Goal: Task Accomplishment & Management: Complete application form

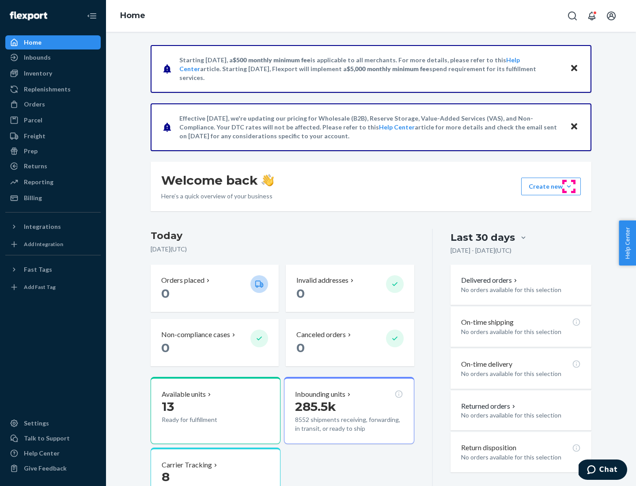
click at [569, 186] on button "Create new Create new inbound Create new order Create new product" at bounding box center [551, 187] width 60 height 18
click at [53, 57] on div "Inbounds" at bounding box center [53, 57] width 94 height 12
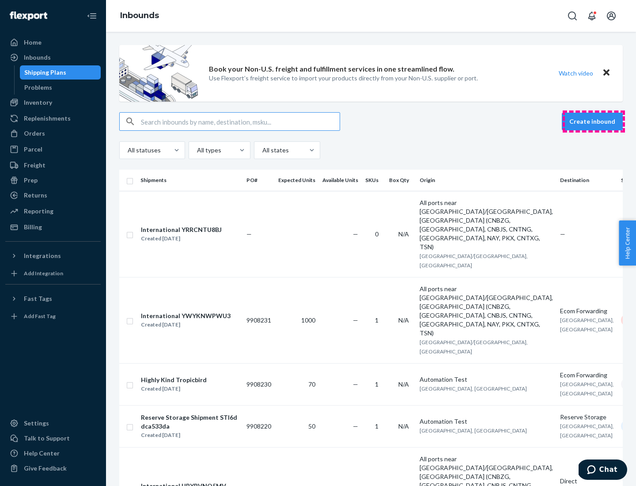
click at [594, 121] on button "Create inbound" at bounding box center [592, 122] width 61 height 18
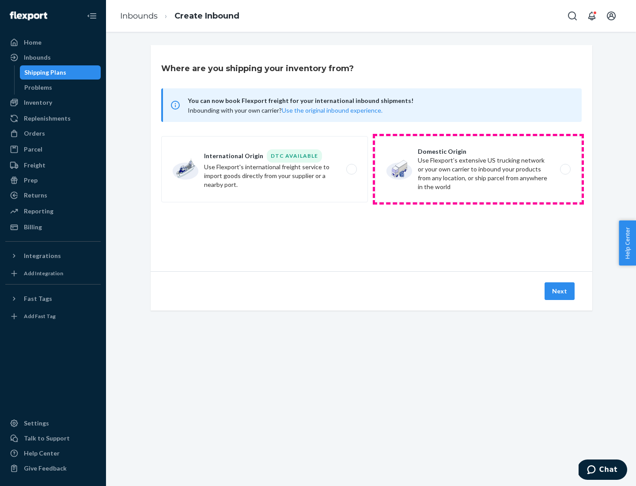
click at [478, 169] on label "Domestic Origin Use Flexport’s extensive US trucking network or your own carrie…" at bounding box center [478, 169] width 207 height 66
click at [565, 169] on input "Domestic Origin Use Flexport’s extensive US trucking network or your own carrie…" at bounding box center [568, 170] width 6 height 6
radio input "true"
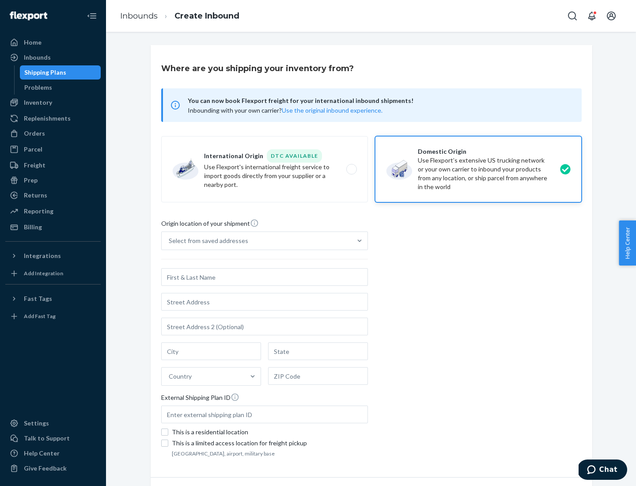
click at [206, 241] on div "Select from saved addresses" at bounding box center [209, 240] width 80 height 9
click at [170, 241] on input "Select from saved addresses" at bounding box center [169, 240] width 1 height 9
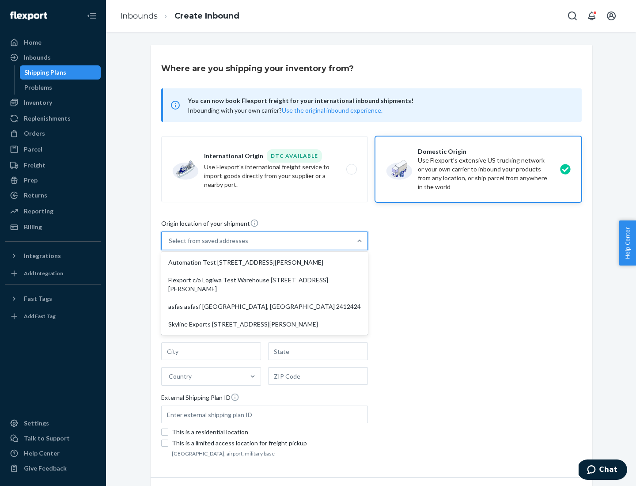
scroll to position [4, 0]
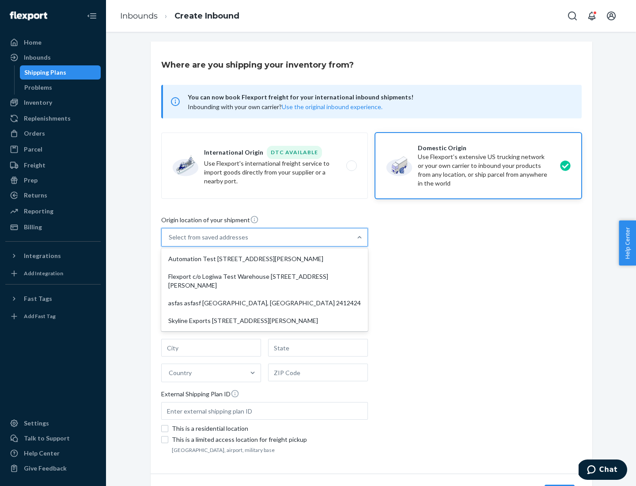
click at [265, 259] on div "Automation Test [STREET_ADDRESS][PERSON_NAME]" at bounding box center [264, 259] width 203 height 18
click at [170, 242] on input "option Automation Test [STREET_ADDRESS][PERSON_NAME] focused, 1 of 4. 4 results…" at bounding box center [169, 237] width 1 height 9
type input "Automation Test"
type input "9th Floor"
type input "[GEOGRAPHIC_DATA]"
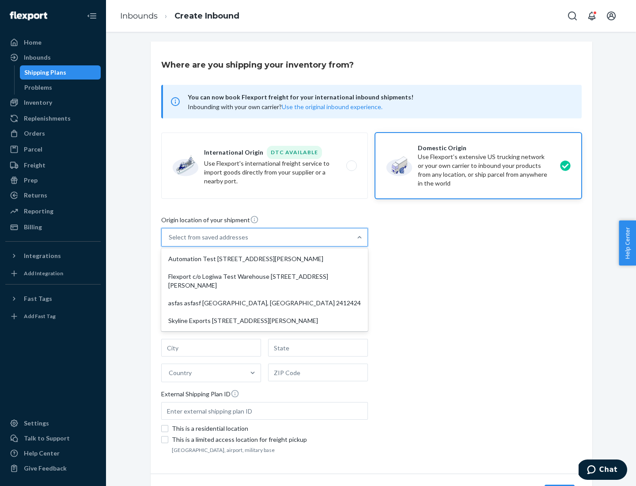
type input "CA"
type input "94104"
type input "[STREET_ADDRESS][PERSON_NAME]"
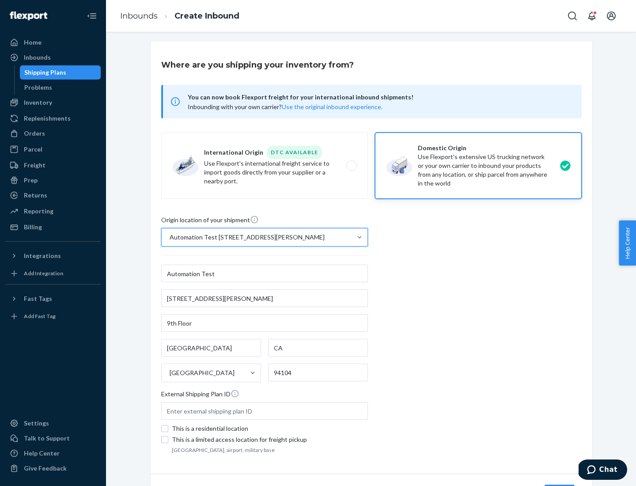
scroll to position [52, 0]
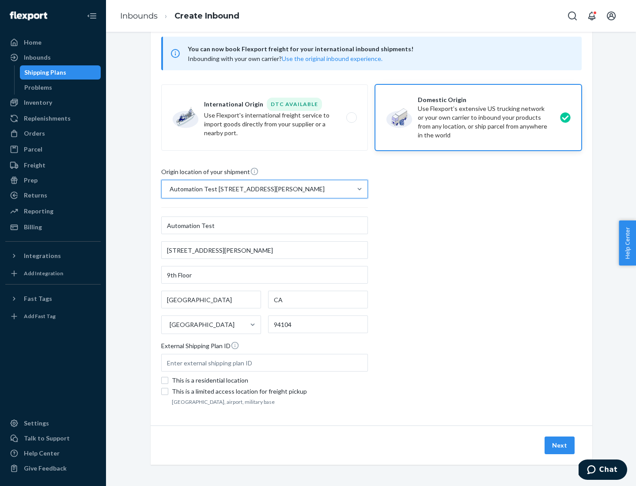
click at [560, 445] on button "Next" at bounding box center [560, 445] width 30 height 18
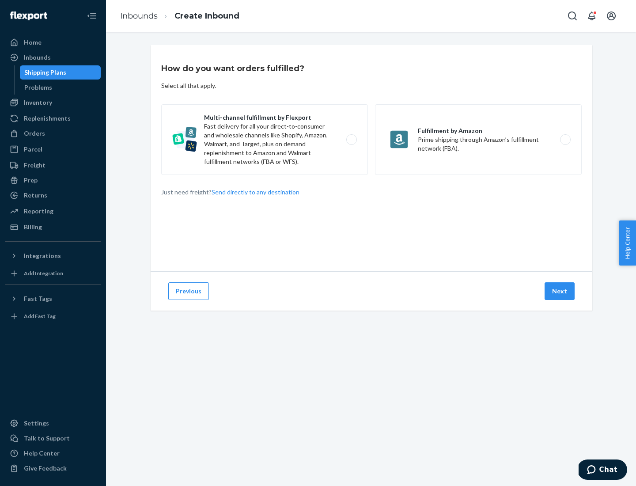
click at [265, 140] on label "Multi-channel fulfillment by Flexport Fast delivery for all your direct-to-cons…" at bounding box center [264, 139] width 207 height 71
click at [351, 140] on input "Multi-channel fulfillment by Flexport Fast delivery for all your direct-to-cons…" at bounding box center [354, 140] width 6 height 6
radio input "true"
click at [560, 291] on button "Next" at bounding box center [560, 291] width 30 height 18
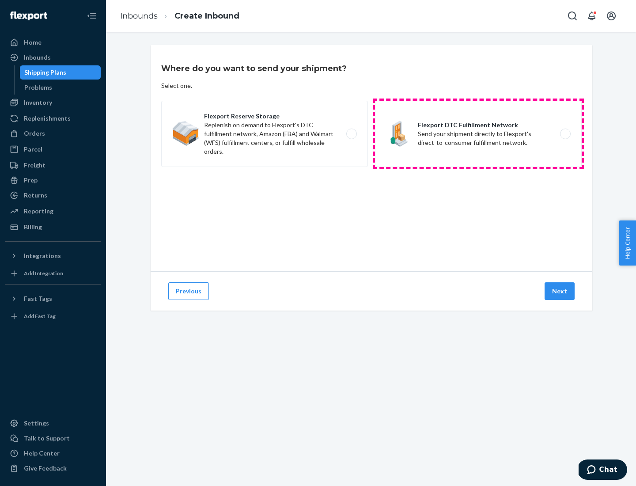
click at [478, 134] on label "Flexport DTC Fulfillment Network Send your shipment directly to Flexport's dire…" at bounding box center [478, 134] width 207 height 66
click at [565, 134] on input "Flexport DTC Fulfillment Network Send your shipment directly to Flexport's dire…" at bounding box center [568, 134] width 6 height 6
radio input "true"
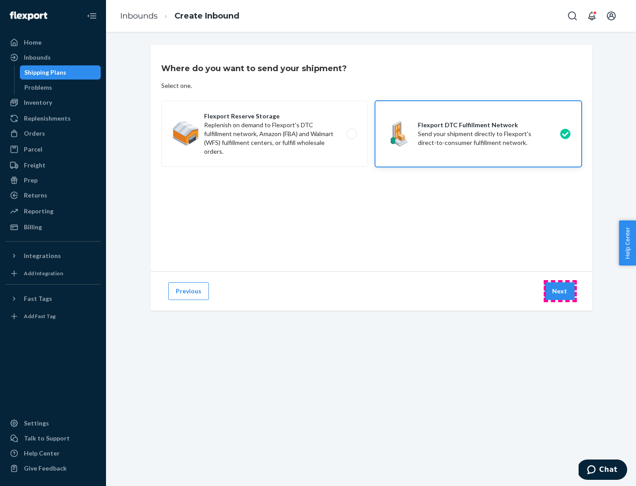
click at [560, 291] on button "Next" at bounding box center [560, 291] width 30 height 18
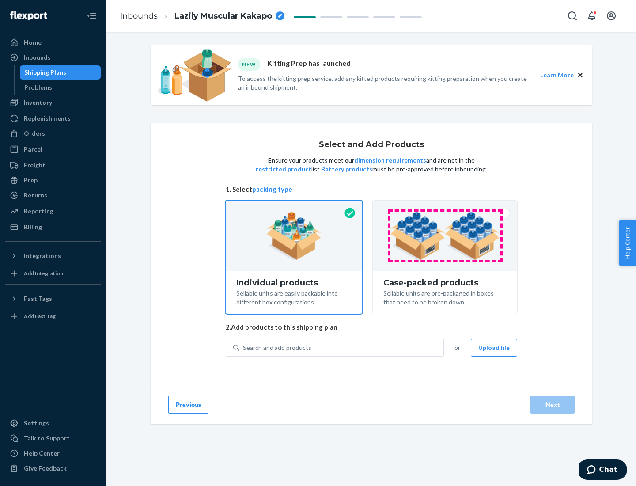
click at [445, 236] on img at bounding box center [445, 236] width 110 height 49
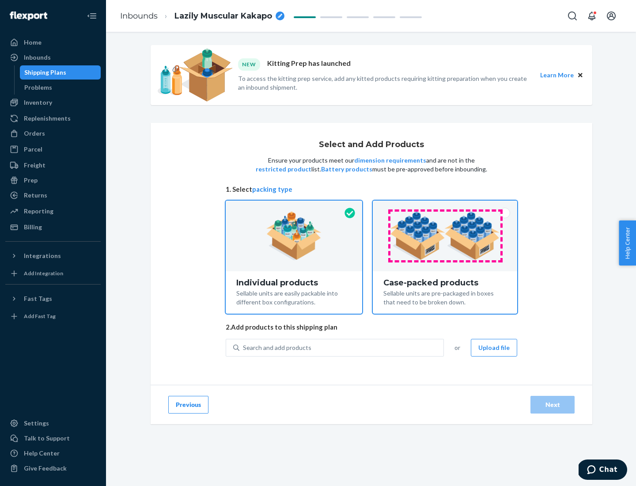
click at [445, 206] on input "Case-packed products Sellable units are pre-packaged in boxes that need to be b…" at bounding box center [445, 204] width 6 height 6
radio input "true"
radio input "false"
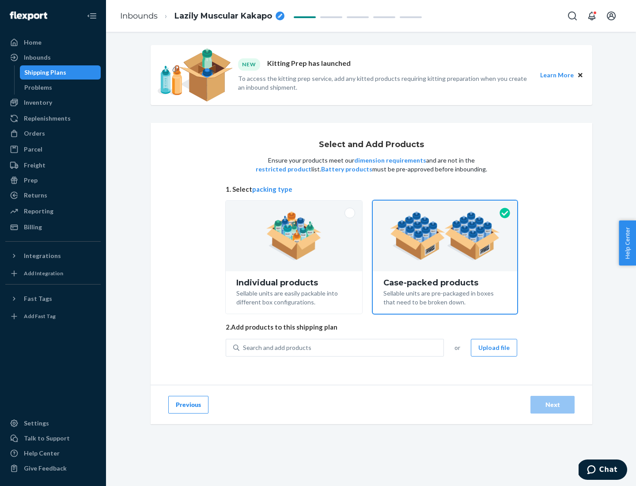
click at [342, 347] on div "Search and add products" at bounding box center [341, 348] width 204 height 16
click at [244, 347] on input "Search and add products" at bounding box center [243, 347] width 1 height 9
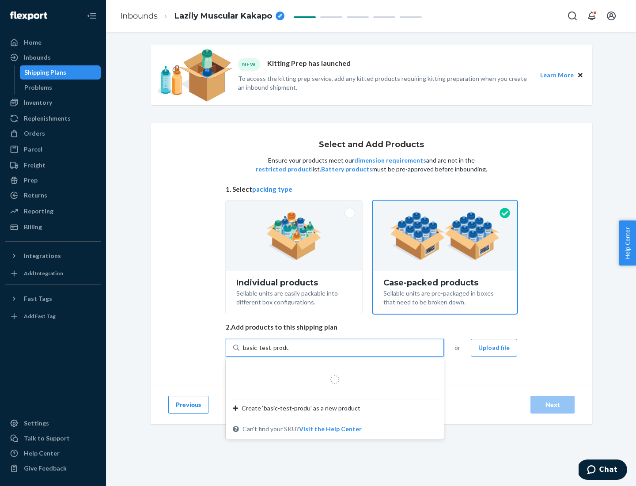
type input "basic-test-product-1"
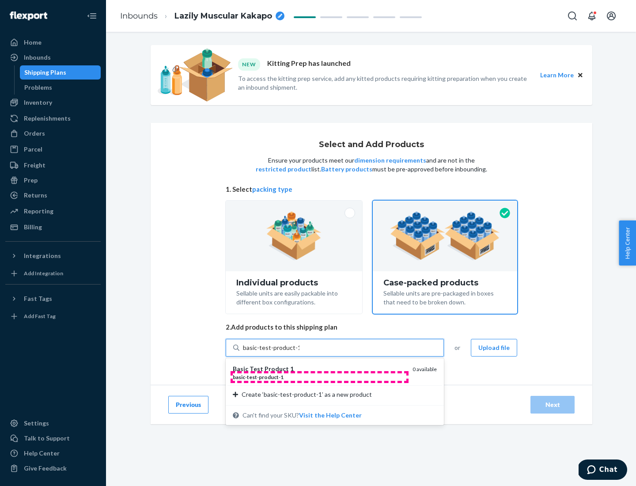
click at [319, 377] on div "basic - test - product - 1" at bounding box center [319, 377] width 173 height 8
click at [299, 352] on input "basic-test-product-1" at bounding box center [271, 347] width 57 height 9
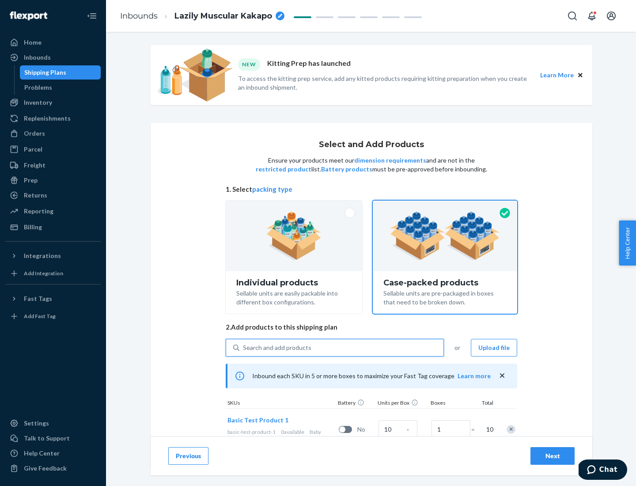
scroll to position [32, 0]
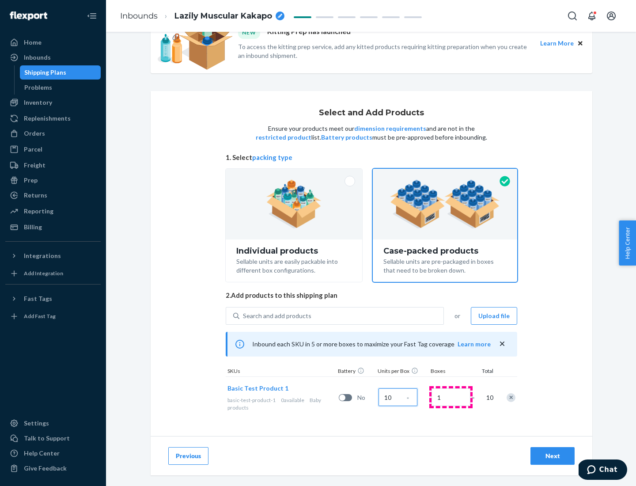
type input "10"
type input "7"
click at [553, 456] on div "Next" at bounding box center [552, 455] width 29 height 9
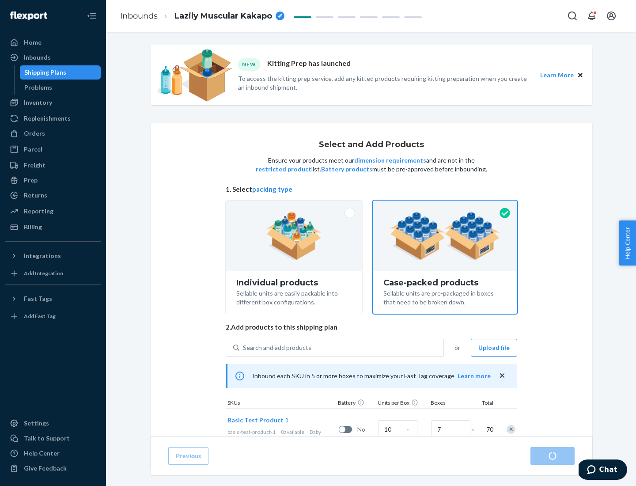
radio input "true"
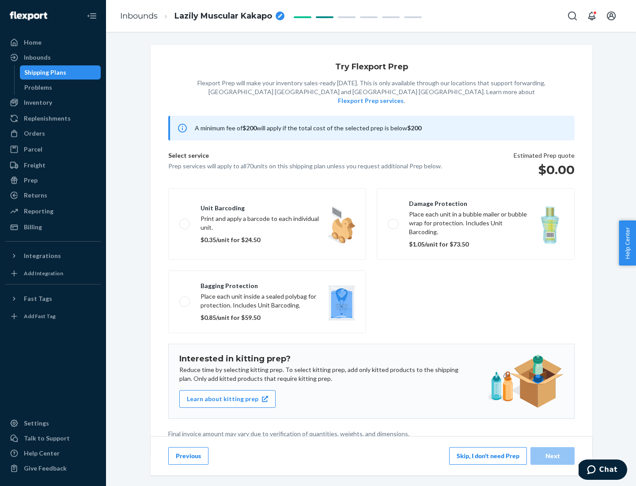
scroll to position [2, 0]
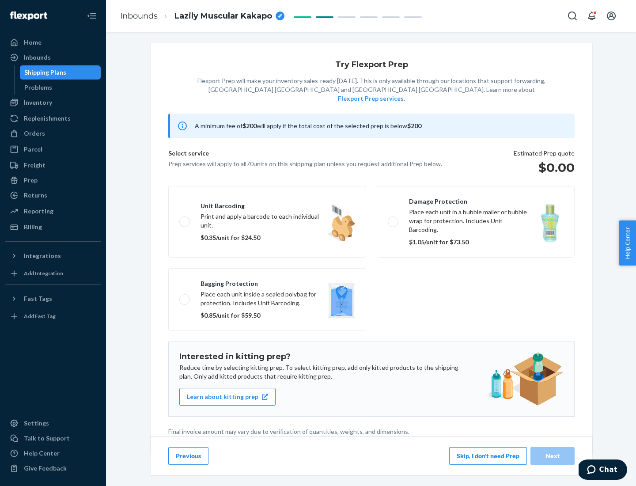
click at [267, 281] on label "Bagging protection Place each unit inside a sealed polybag for protection. Incl…" at bounding box center [267, 299] width 198 height 63
click at [185, 296] on input "Bagging protection Place each unit inside a sealed polybag for protection. Incl…" at bounding box center [182, 299] width 6 height 6
checkbox input "true"
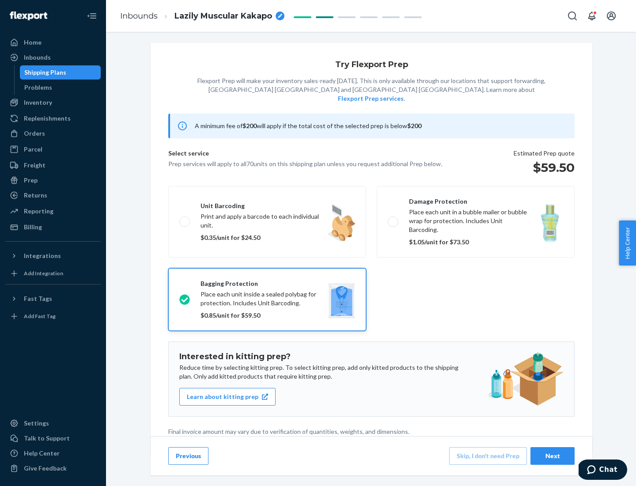
click at [553, 455] on div "Next" at bounding box center [552, 455] width 29 height 9
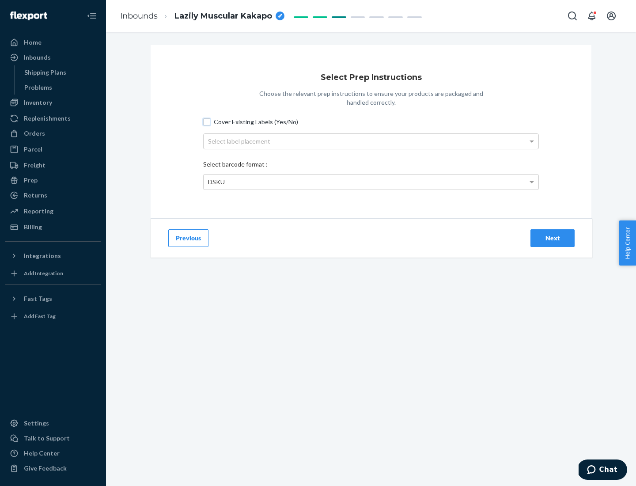
click at [207, 121] on input "Cover Existing Labels (Yes/No)" at bounding box center [206, 121] width 7 height 7
checkbox input "true"
click at [371, 141] on div "Select label placement" at bounding box center [371, 141] width 335 height 15
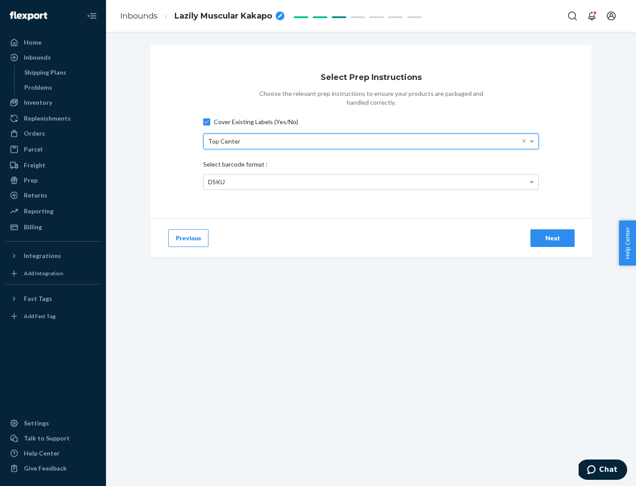
click at [371, 182] on div "DSKU" at bounding box center [371, 181] width 335 height 15
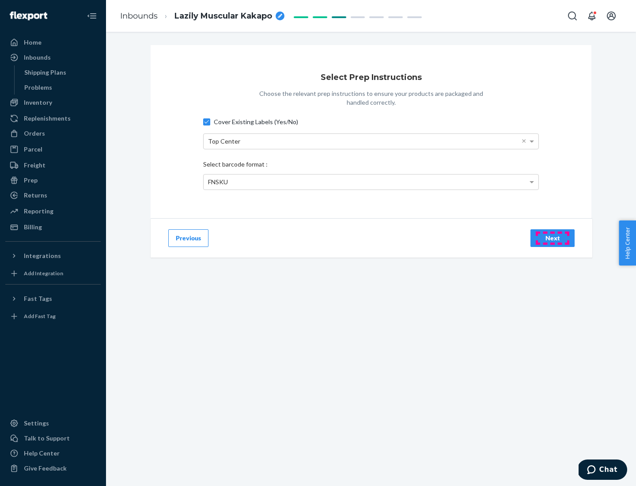
click at [553, 238] on div "Next" at bounding box center [552, 238] width 29 height 9
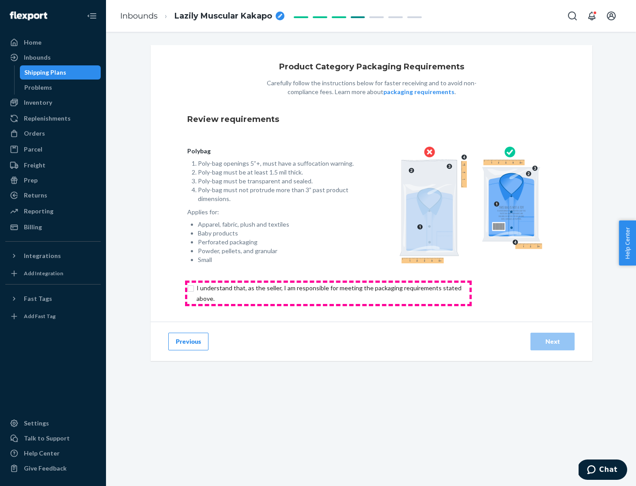
click at [328, 293] on input "checkbox" at bounding box center [334, 293] width 294 height 21
checkbox input "true"
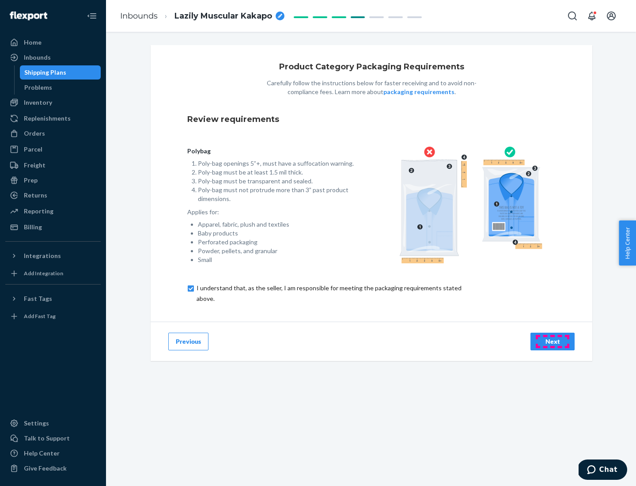
click at [553, 341] on div "Next" at bounding box center [552, 341] width 29 height 9
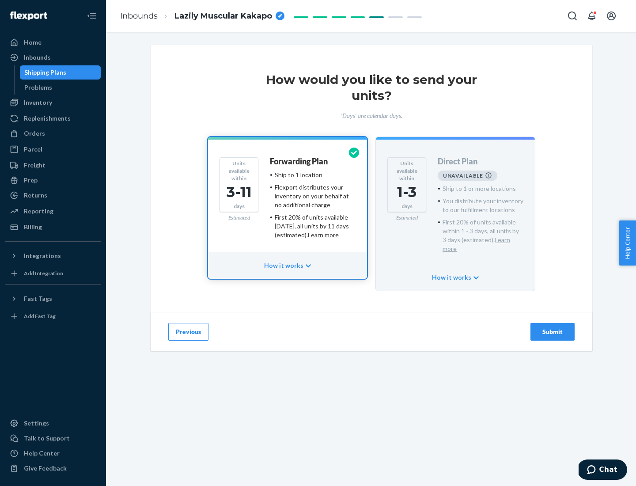
click at [299, 161] on h4 "Forwarding Plan" at bounding box center [299, 161] width 58 height 9
click at [553, 327] on div "Submit" at bounding box center [552, 331] width 29 height 9
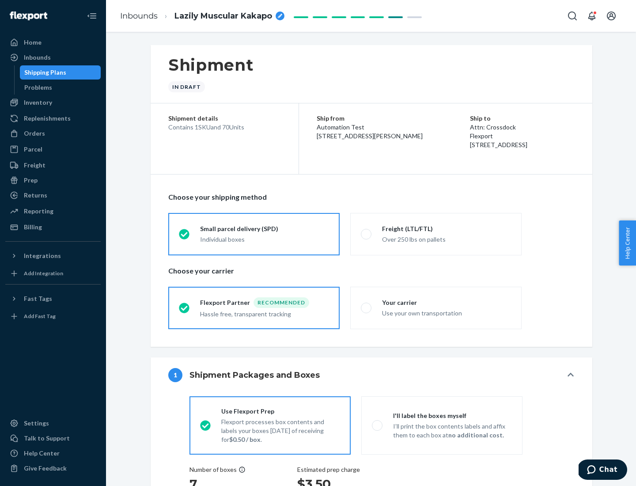
radio input "true"
radio input "false"
radio input "true"
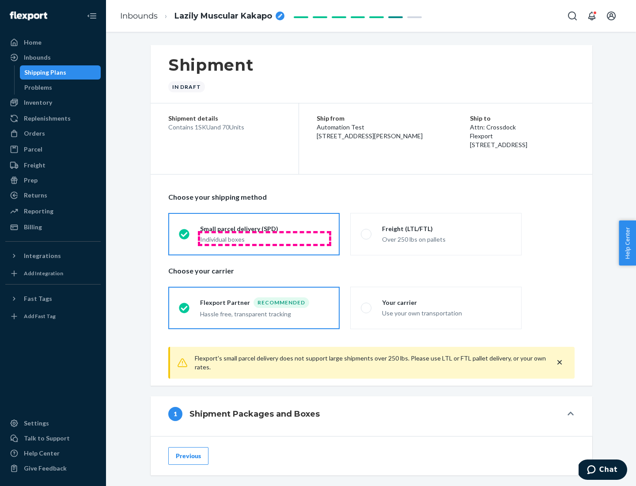
click at [265, 238] on div "Individual boxes" at bounding box center [264, 239] width 129 height 9
click at [185, 237] on input "Small parcel delivery (SPD) Individual boxes" at bounding box center [182, 234] width 6 height 6
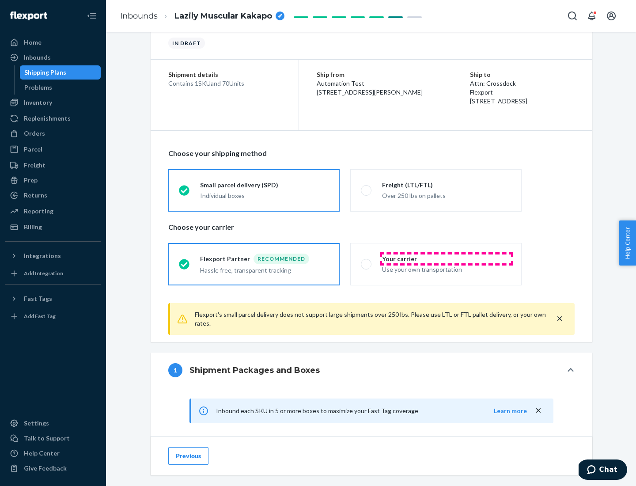
click at [447, 258] on div "Your carrier" at bounding box center [446, 258] width 129 height 9
click at [367, 261] on input "Your carrier Use your own transportation" at bounding box center [364, 264] width 6 height 6
radio input "true"
radio input "false"
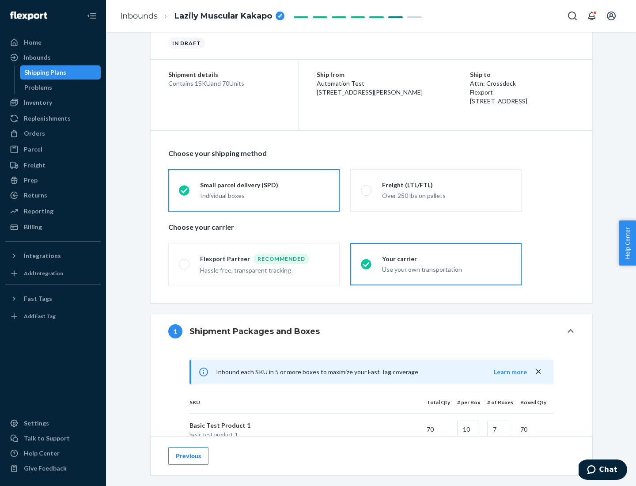
scroll to position [214, 0]
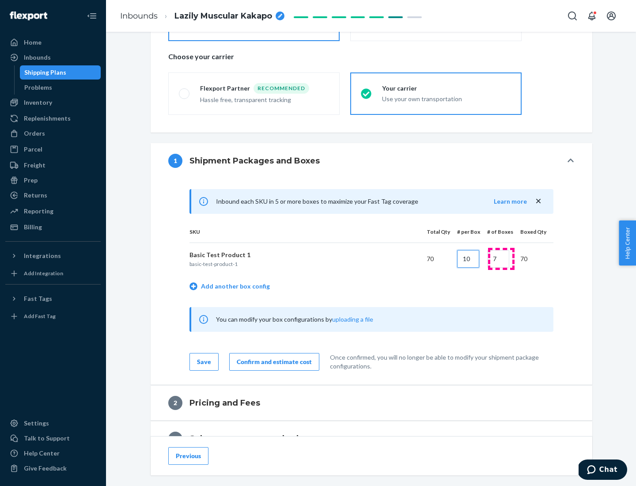
type input "10"
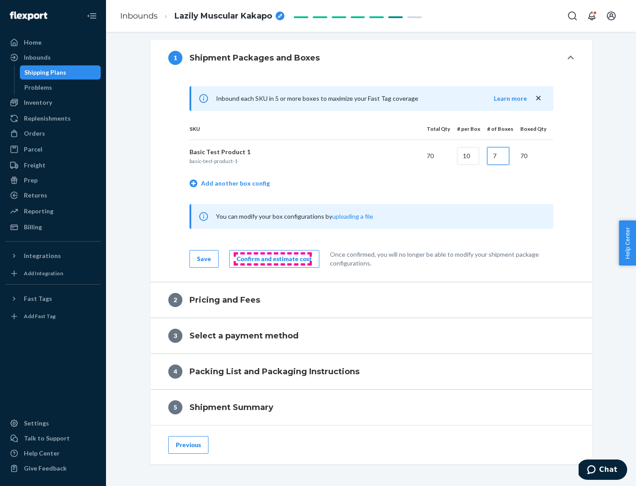
type input "7"
click at [273, 258] on div "Confirm and estimate cost" at bounding box center [274, 258] width 75 height 9
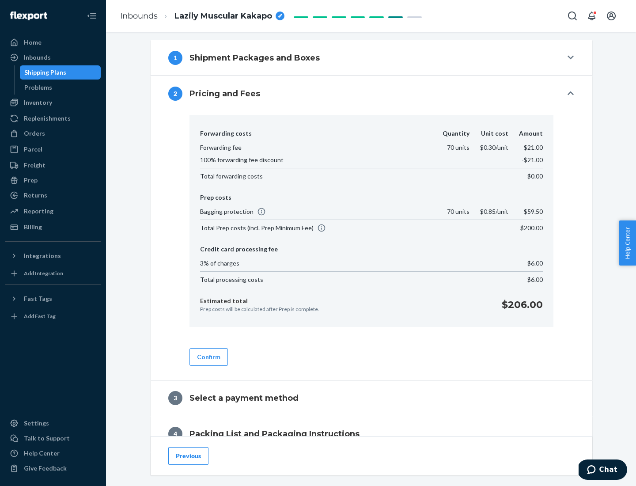
scroll to position [359, 0]
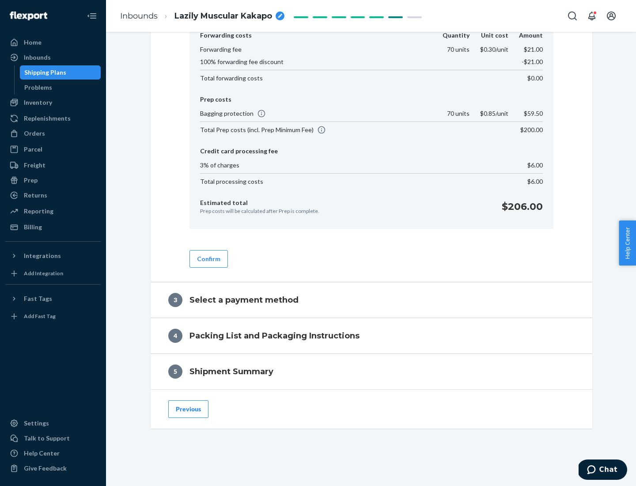
click at [208, 258] on button "Confirm" at bounding box center [208, 259] width 38 height 18
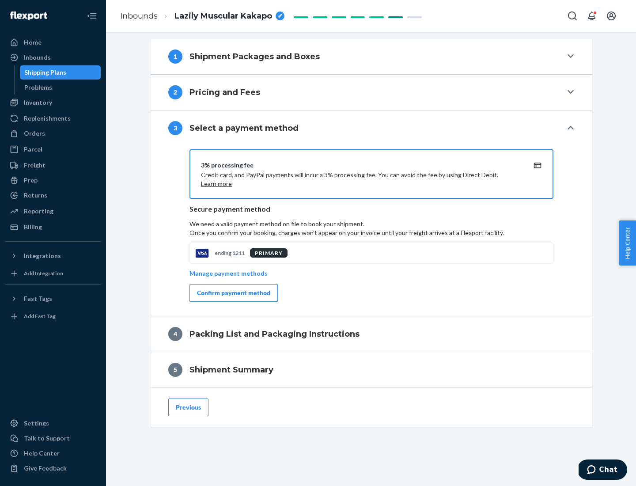
scroll to position [318, 0]
click at [233, 293] on div "Confirm payment method" at bounding box center [233, 292] width 73 height 9
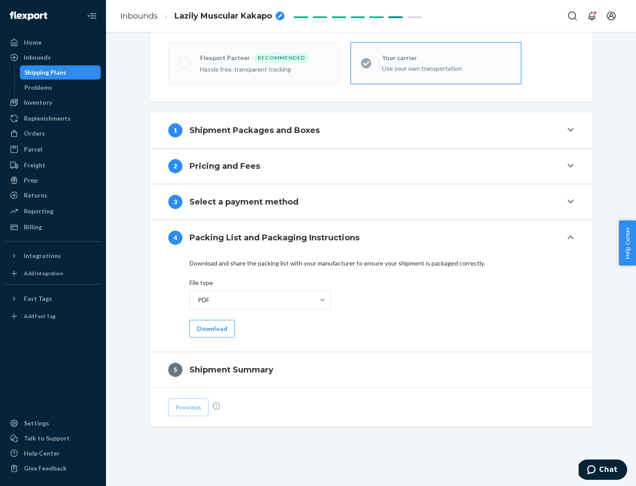
scroll to position [245, 0]
click at [211, 328] on button "Download" at bounding box center [211, 329] width 45 height 18
